Goal: Information Seeking & Learning: Learn about a topic

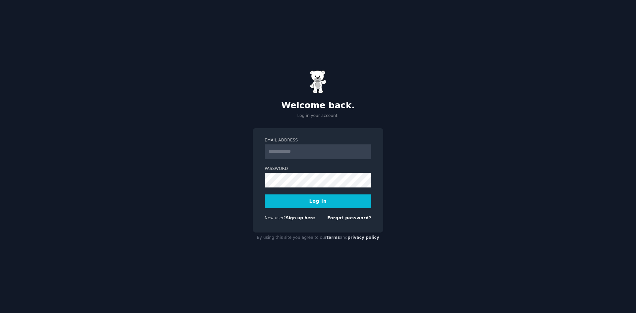
click at [300, 153] on input "Email Address" at bounding box center [318, 151] width 107 height 15
click at [305, 153] on input "Email Address" at bounding box center [318, 151] width 107 height 15
type input "**********"
click at [319, 203] on button "Log In" at bounding box center [318, 202] width 107 height 14
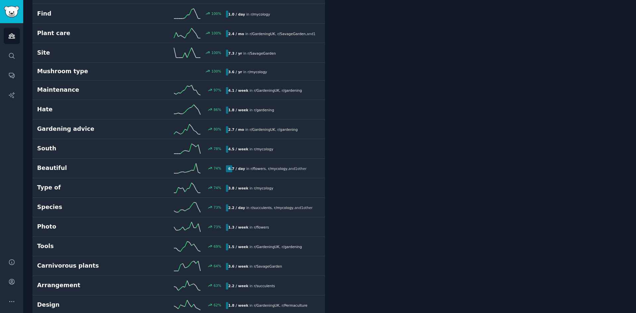
scroll to position [232, 0]
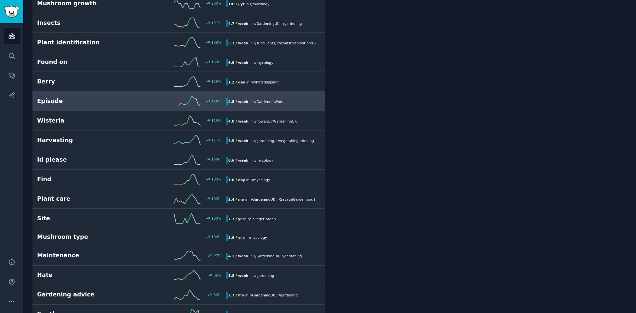
click at [135, 103] on div "124 %" at bounding box center [179, 101] width 94 height 10
click at [264, 97] on div "Episode 124 % 4.5 / week in r/ GardenersWorld" at bounding box center [178, 101] width 283 height 10
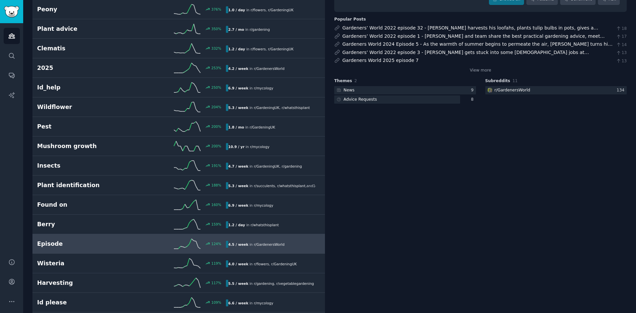
scroll to position [0, 0]
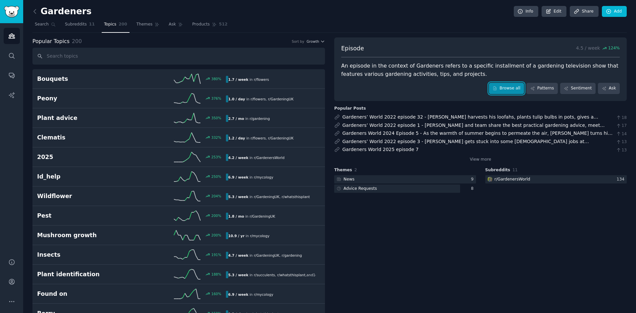
click at [505, 89] on link "Browse all" at bounding box center [506, 88] width 35 height 11
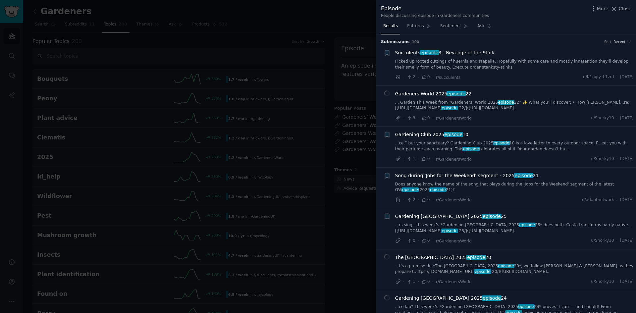
drag, startPoint x: 517, startPoint y: 51, endPoint x: 398, endPoint y: 53, distance: 118.6
click at [398, 53] on div "Succulents episode 3 - Revenge of the Stink" at bounding box center [514, 52] width 239 height 7
drag, startPoint x: 484, startPoint y: 92, endPoint x: 399, endPoint y: 93, distance: 85.5
click at [399, 93] on div "Gardeners World 2025 episode 22" at bounding box center [514, 93] width 239 height 7
click at [439, 95] on span "Gardeners World 2025 episode 22" at bounding box center [433, 93] width 76 height 7
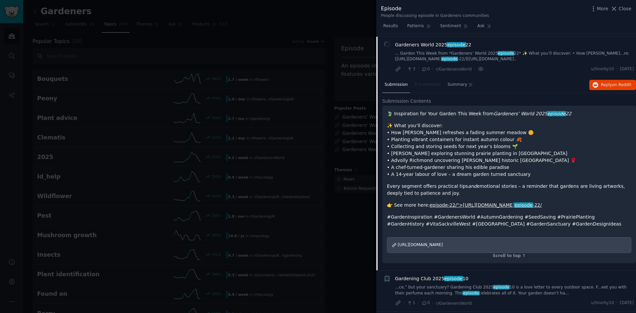
scroll to position [51, 0]
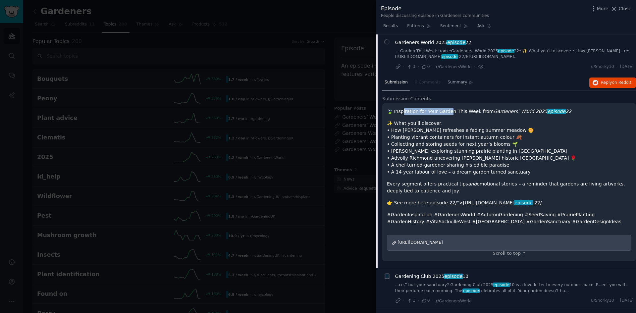
drag, startPoint x: 402, startPoint y: 113, endPoint x: 447, endPoint y: 112, distance: 45.1
click at [447, 112] on p "🍃 Inspiration for Your Garden This Week from Gardeners’ World 2025 episode 22" at bounding box center [509, 111] width 245 height 7
drag, startPoint x: 462, startPoint y: 112, endPoint x: 513, endPoint y: 112, distance: 50.4
click at [491, 112] on p "🍃 Inspiration for Your Garden This Week from Gardeners’ World 2025 episode 22" at bounding box center [509, 111] width 245 height 7
drag, startPoint x: 528, startPoint y: 112, endPoint x: 423, endPoint y: 113, distance: 105.1
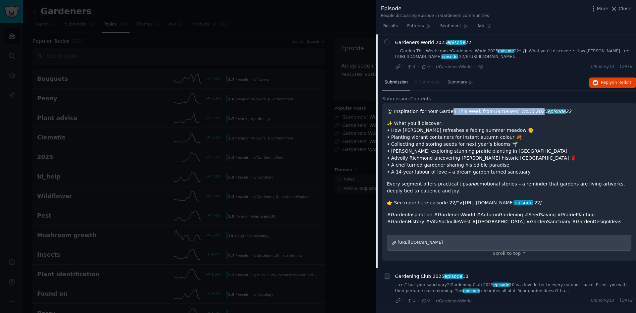
click at [424, 113] on p "🍃 Inspiration for Your Garden This Week from Gardeners’ World 2025 episode 22" at bounding box center [509, 111] width 245 height 7
click at [411, 126] on p "✨ What you’ll discover: • How [PERSON_NAME] refreshes a fading summer meadow 🌼 …" at bounding box center [509, 148] width 245 height 56
drag, startPoint x: 403, startPoint y: 125, endPoint x: 431, endPoint y: 125, distance: 28.2
click at [431, 125] on p "✨ What you’ll discover: • How [PERSON_NAME] refreshes a fading summer meadow 🌼 …" at bounding box center [509, 148] width 245 height 56
click at [437, 127] on p "✨ What you’ll discover: • How [PERSON_NAME] refreshes a fading summer meadow 🌼 …" at bounding box center [509, 148] width 245 height 56
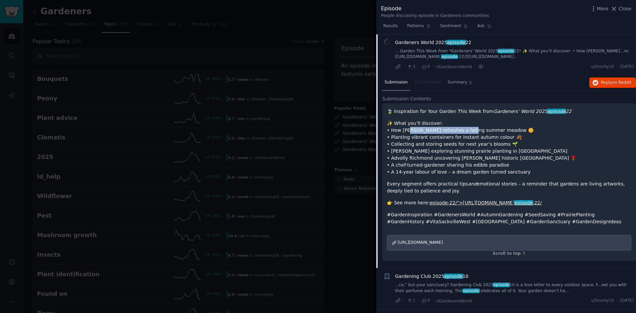
drag, startPoint x: 461, startPoint y: 132, endPoint x: 403, endPoint y: 132, distance: 58.0
click at [405, 132] on p "✨ What you’ll discover: • How [PERSON_NAME] refreshes a fading summer meadow 🌼 …" at bounding box center [509, 148] width 245 height 56
drag, startPoint x: 397, startPoint y: 133, endPoint x: 459, endPoint y: 131, distance: 61.7
click at [459, 131] on p "✨ What you’ll discover: • How [PERSON_NAME] refreshes a fading summer meadow 🌼 …" at bounding box center [509, 148] width 245 height 56
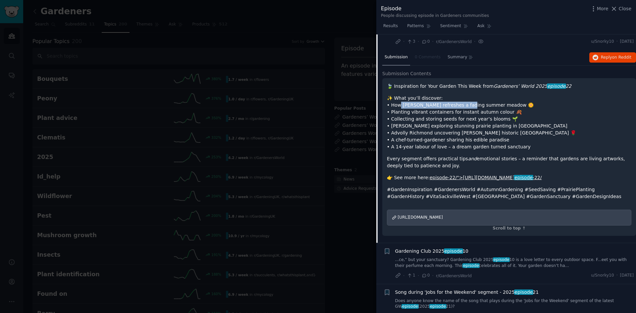
scroll to position [85, 0]
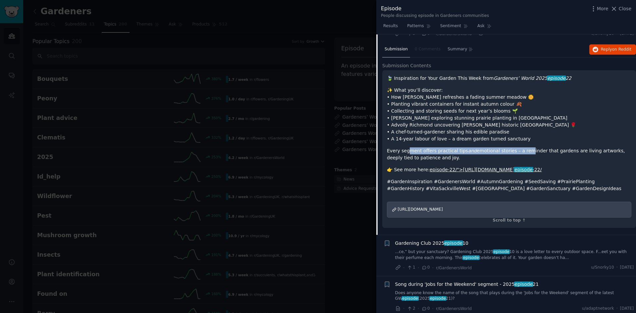
drag, startPoint x: 406, startPoint y: 153, endPoint x: 530, endPoint y: 148, distance: 123.7
click at [528, 148] on p "Every segment offers practical tips and emotional stories – a reminder that gar…" at bounding box center [509, 154] width 245 height 14
click at [546, 148] on p "Every segment offers practical tips and emotional stories – a reminder that gar…" at bounding box center [509, 154] width 245 height 14
click at [443, 209] on span "[URL][DOMAIN_NAME]" at bounding box center [420, 209] width 45 height 5
click at [366, 13] on div at bounding box center [318, 156] width 636 height 313
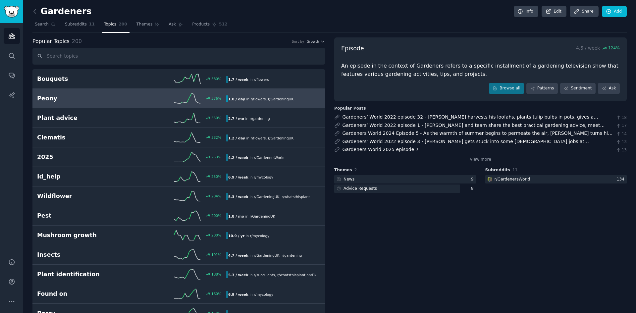
click at [251, 98] on span "r/ flowers" at bounding box center [258, 99] width 15 height 4
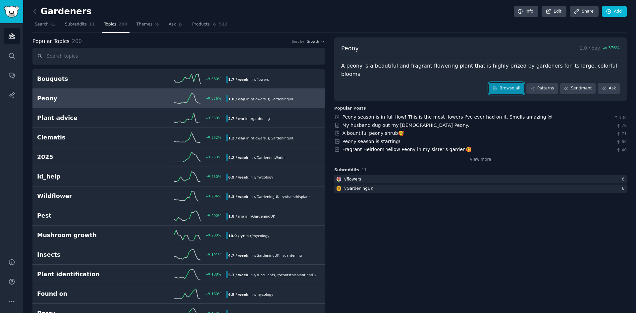
click at [514, 83] on link "Browse all" at bounding box center [506, 88] width 35 height 11
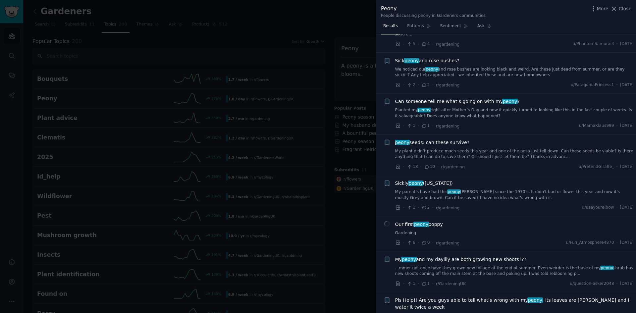
scroll to position [66, 0]
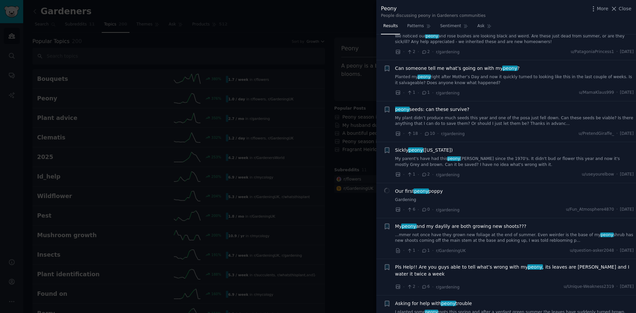
click at [480, 65] on span "Can someone tell me what’s going on with my peony ?" at bounding box center [457, 68] width 125 height 7
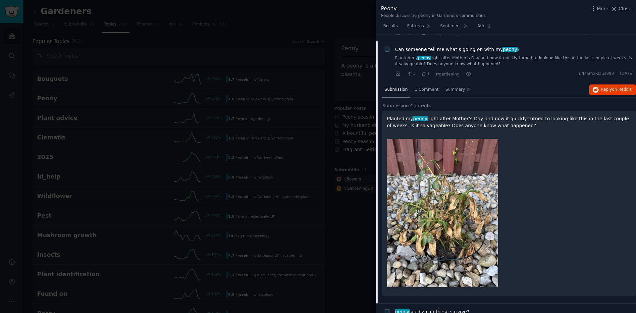
scroll to position [86, 0]
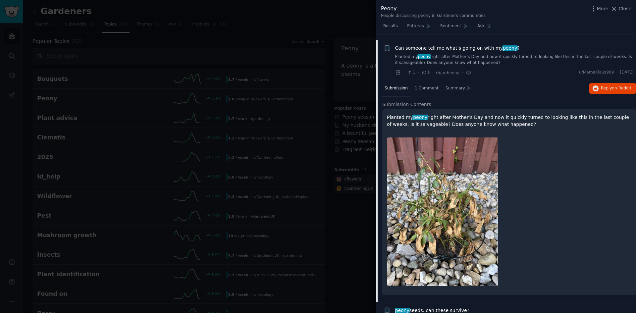
click at [507, 56] on link "Planted my peony right after Mother’s Day and now it quickly turned to looking …" at bounding box center [514, 60] width 239 height 12
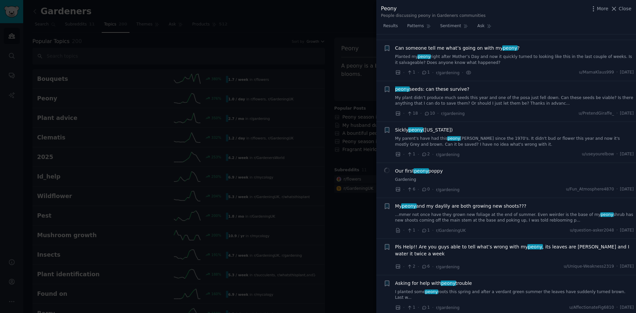
click at [507, 56] on link "Planted my peony right after Mother’s Day and now it quickly turned to looking …" at bounding box center [514, 60] width 239 height 12
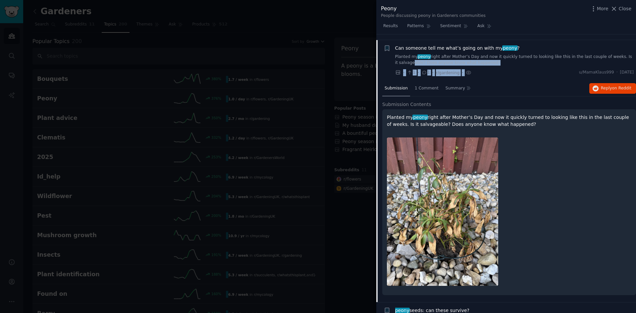
drag, startPoint x: 484, startPoint y: 62, endPoint x: 400, endPoint y: 54, distance: 84.8
click at [400, 54] on div "Can someone tell me what’s going on with my peony ? Planted my peony right afte…" at bounding box center [514, 60] width 239 height 31
click at [503, 62] on div "Can someone tell me what’s going on with my peony ? Planted my peony right afte…" at bounding box center [514, 60] width 239 height 31
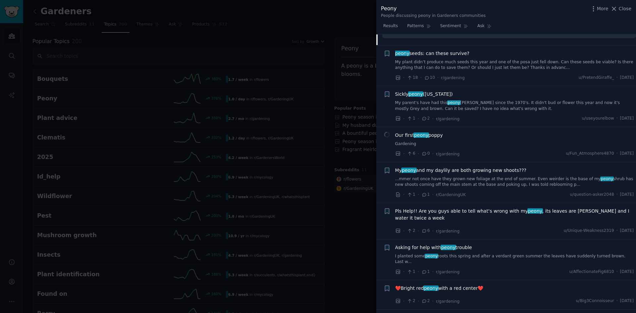
scroll to position [352, 0]
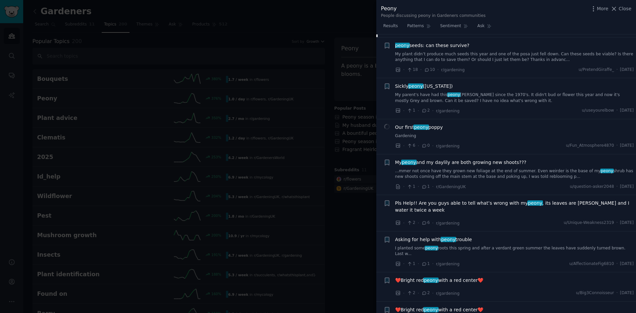
drag, startPoint x: 480, startPoint y: 122, endPoint x: 397, endPoint y: 122, distance: 83.2
click at [397, 124] on div "Our first peony poppy" at bounding box center [514, 127] width 239 height 7
drag, startPoint x: 395, startPoint y: 122, endPoint x: 470, endPoint y: 121, distance: 75.2
click at [470, 124] on div "Our first peony poppy Gardening · 6 · 0 · r/gardening u/Fun_Atmosphere4870 · [D…" at bounding box center [509, 137] width 251 height 26
drag, startPoint x: 546, startPoint y: 158, endPoint x: 394, endPoint y: 156, distance: 152.5
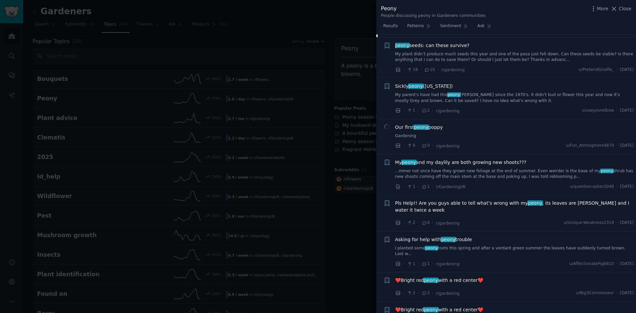
click at [394, 159] on div "+ My peony and my daylily are both growing new shoots??? ...mmer not once have …" at bounding box center [509, 174] width 251 height 31
drag, startPoint x: 524, startPoint y: 161, endPoint x: 406, endPoint y: 164, distance: 118.7
click at [411, 163] on div "My peony and my daylily are both growing new shoots??? ...mmer not once have th…" at bounding box center [514, 169] width 239 height 21
drag, startPoint x: 534, startPoint y: 123, endPoint x: 506, endPoint y: 130, distance: 28.8
click at [507, 127] on div "Our first peony poppy Gardening" at bounding box center [514, 131] width 239 height 15
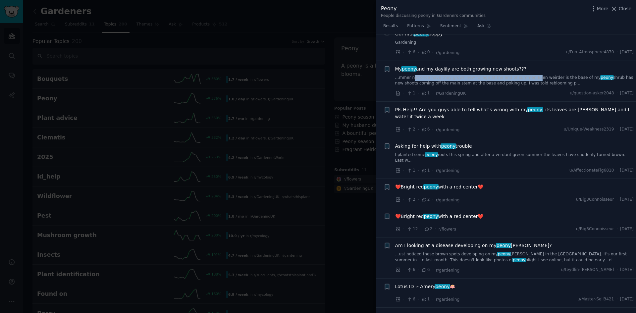
scroll to position [451, 0]
